Goal: Information Seeking & Learning: Learn about a topic

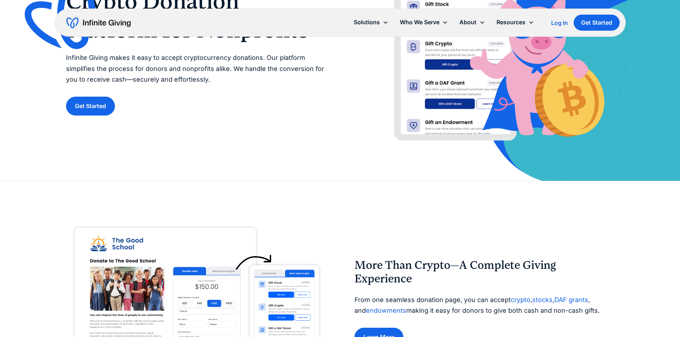
scroll to position [143, 0]
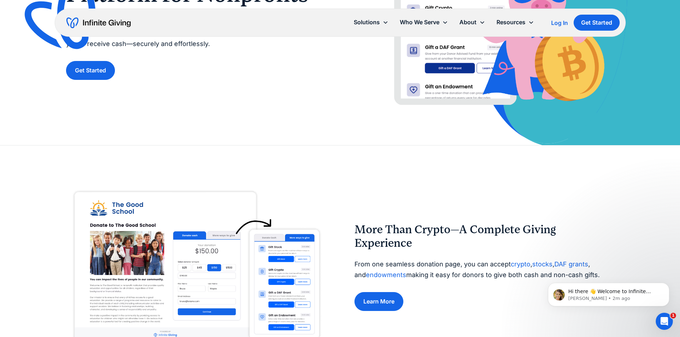
scroll to position [107, 0]
